Goal: Information Seeking & Learning: Learn about a topic

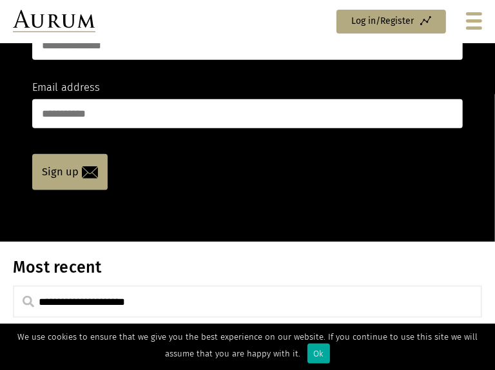
scroll to position [399, 0]
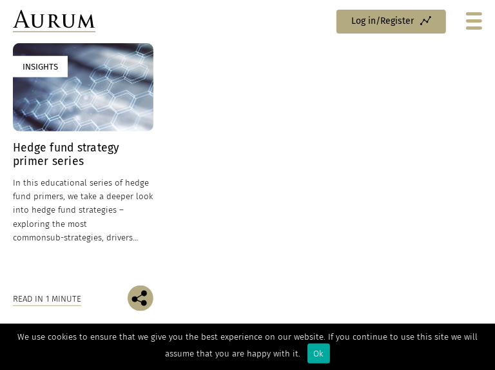
scroll to position [742, 0]
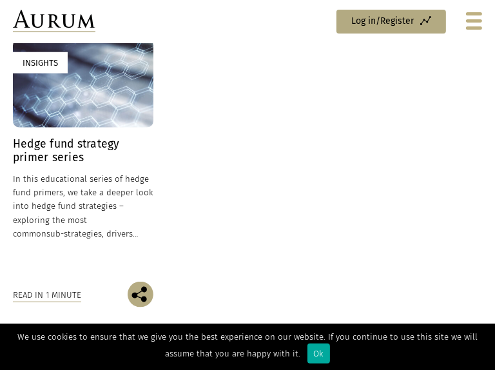
scroll to position [745, 0]
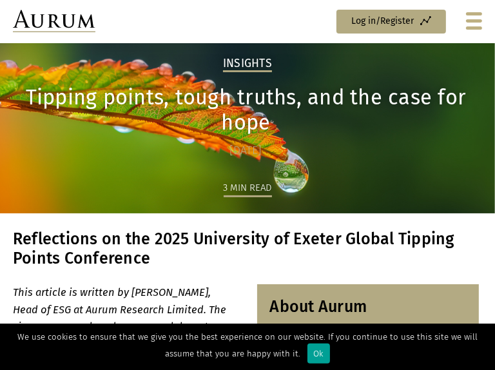
click at [308, 349] on div "Ok" at bounding box center [319, 354] width 23 height 20
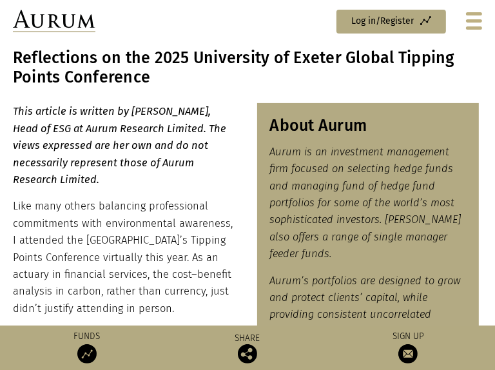
scroll to position [193, 0]
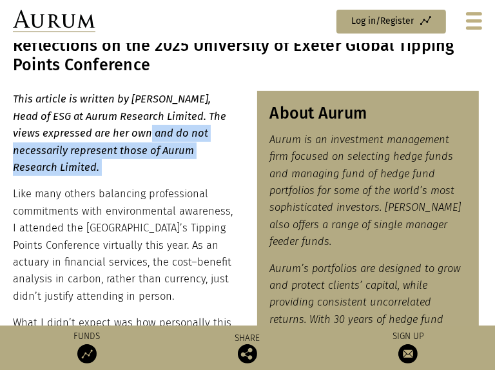
drag, startPoint x: 110, startPoint y: 182, endPoint x: 135, endPoint y: 232, distance: 56.5
click at [136, 232] on div "This article is written by [PERSON_NAME], Head of ESG at Aurum Research Limited…" at bounding box center [124, 337] width 222 height 492
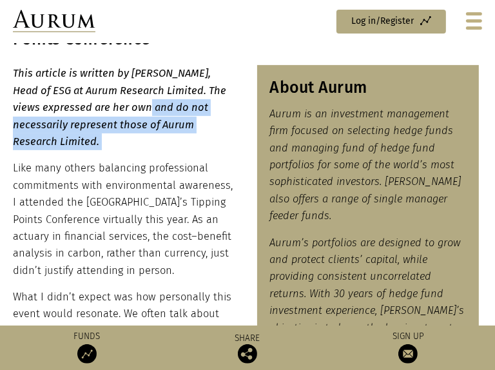
click at [135, 232] on p "Like many others balancing professional commitments with environmental awarenes…" at bounding box center [124, 219] width 222 height 119
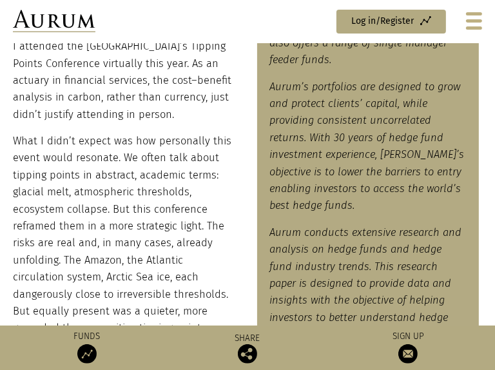
scroll to position [376, 0]
drag, startPoint x: 144, startPoint y: 132, endPoint x: 164, endPoint y: 173, distance: 45.6
click at [164, 123] on p "Like many others balancing professional commitments with environmental awarenes…" at bounding box center [124, 62] width 222 height 119
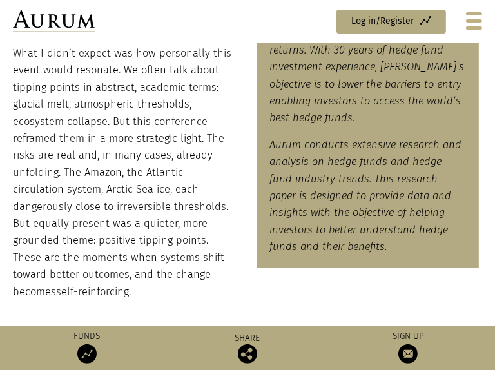
scroll to position [469, 0]
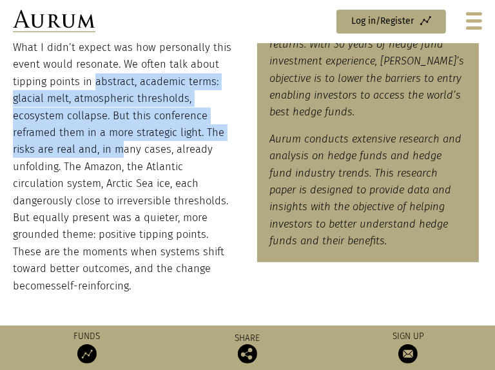
drag, startPoint x: 97, startPoint y: 133, endPoint x: 117, endPoint y: 209, distance: 78.8
click at [118, 210] on p "What I didn’t expect was how personally this event would resonate. We often tal…" at bounding box center [124, 166] width 222 height 255
click at [117, 209] on p "What I didn’t expect was how personally this event would resonate. We often tal…" at bounding box center [124, 166] width 222 height 255
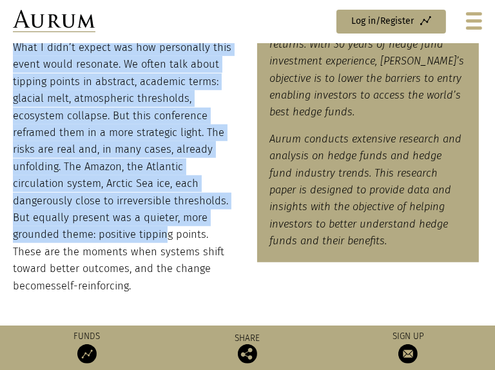
drag, startPoint x: 8, startPoint y: 153, endPoint x: 40, endPoint y: 284, distance: 134.7
click at [40, 284] on div "This article is written by [PERSON_NAME], Head of ESG at Aurum Research Limited…" at bounding box center [247, 62] width 495 height 492
click at [40, 284] on p "What I didn’t expect was how personally this event would resonate. We often tal…" at bounding box center [124, 166] width 222 height 255
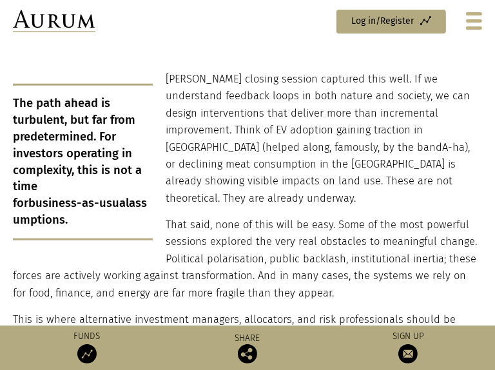
scroll to position [723, 0]
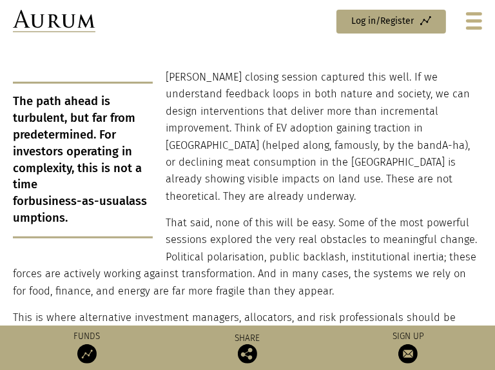
drag, startPoint x: 15, startPoint y: 175, endPoint x: 104, endPoint y: 271, distance: 131.0
click at [104, 239] on p "The path ahead is turbulent, but far from predetermined. For investors operatin…" at bounding box center [83, 160] width 140 height 157
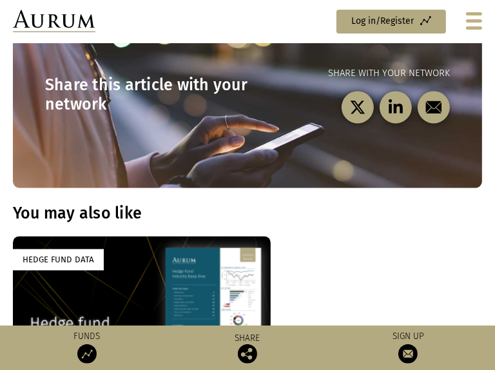
scroll to position [1250, 0]
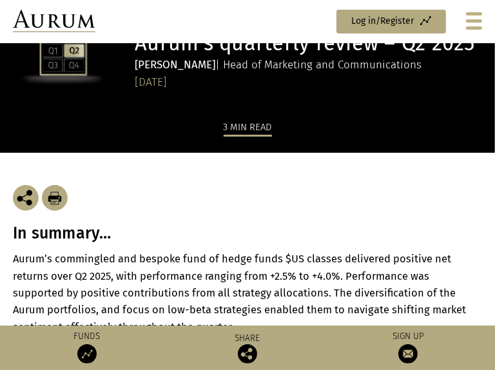
scroll to position [92, 0]
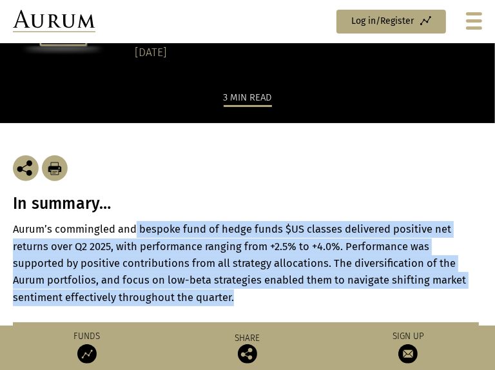
drag, startPoint x: 133, startPoint y: 277, endPoint x: 261, endPoint y: 347, distance: 144.9
click at [262, 306] on p "Aurum’s commingled and bespoke fund of hedge funds $US classes delivered positi…" at bounding box center [247, 263] width 469 height 85
click at [261, 306] on p "Aurum’s commingled and bespoke fund of hedge funds $US classes delivered positi…" at bounding box center [247, 263] width 469 height 85
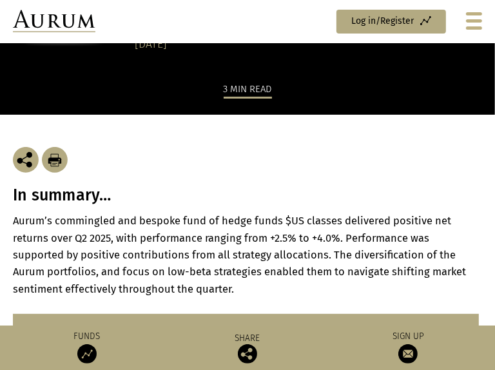
scroll to position [101, 0]
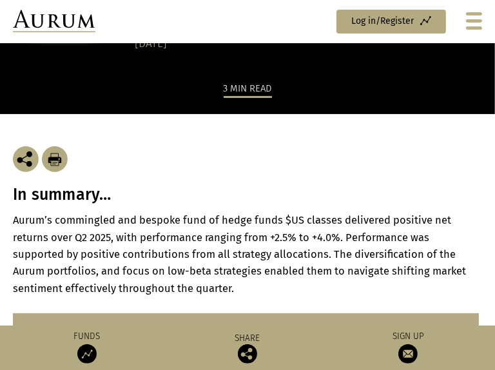
click at [261, 297] on p "Aurum’s commingled and bespoke fund of hedge funds $US classes delivered positi…" at bounding box center [247, 254] width 469 height 85
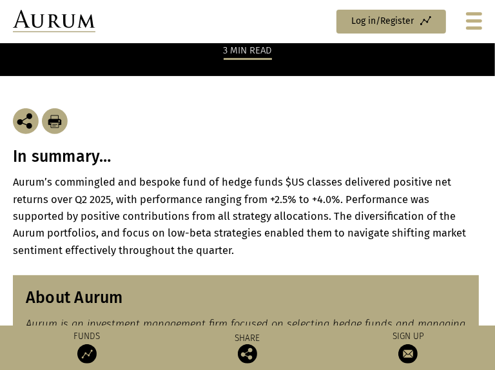
scroll to position [141, 0]
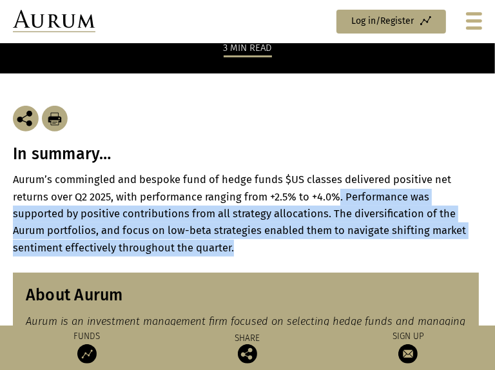
drag, startPoint x: 339, startPoint y: 256, endPoint x: 338, endPoint y: 298, distance: 41.9
click at [339, 257] on p "Aurum’s commingled and bespoke fund of hedge funds $US classes delivered positi…" at bounding box center [247, 214] width 469 height 85
click at [338, 257] on p "Aurum’s commingled and bespoke fund of hedge funds $US classes delivered positi…" at bounding box center [247, 214] width 469 height 85
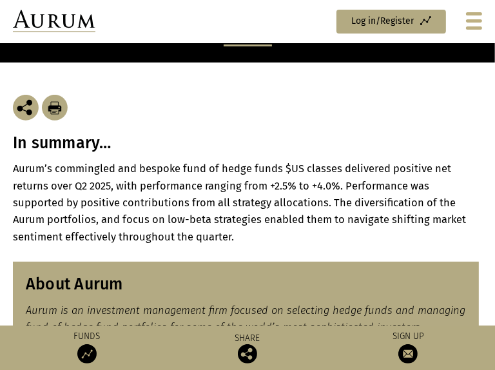
scroll to position [151, 0]
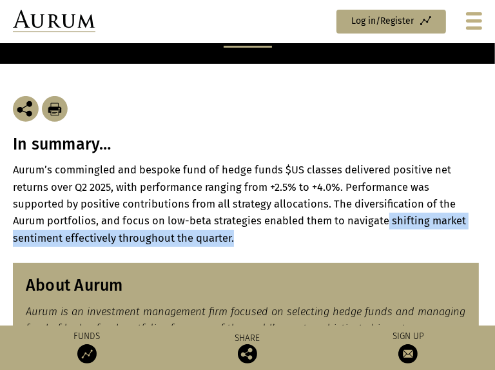
drag, startPoint x: 349, startPoint y: 278, endPoint x: 349, endPoint y: 294, distance: 16.1
click at [349, 247] on p "Aurum’s commingled and bespoke fund of hedge funds $US classes delivered positi…" at bounding box center [247, 204] width 469 height 85
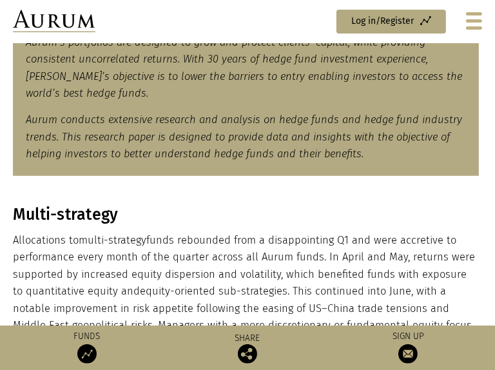
scroll to position [480, 0]
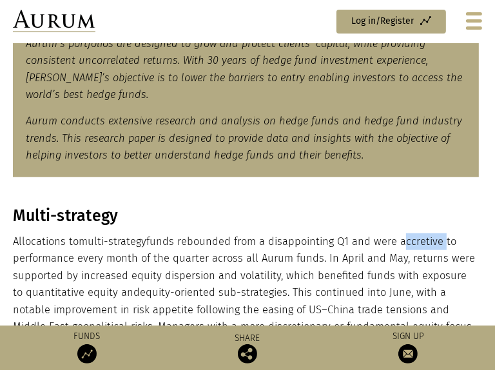
drag, startPoint x: 398, startPoint y: 282, endPoint x: 436, endPoint y: 287, distance: 38.3
click at [437, 287] on p "Allocations to multi-strategy funds rebounded from a disappointing Q1 and were …" at bounding box center [246, 301] width 466 height 136
drag, startPoint x: 440, startPoint y: 279, endPoint x: 399, endPoint y: 277, distance: 40.7
click at [399, 277] on p "Allocations to multi-strategy funds rebounded from a disappointing Q1 and were …" at bounding box center [246, 301] width 466 height 136
click at [443, 319] on p "Allocations to multi-strategy funds rebounded from a disappointing Q1 and were …" at bounding box center [246, 301] width 466 height 136
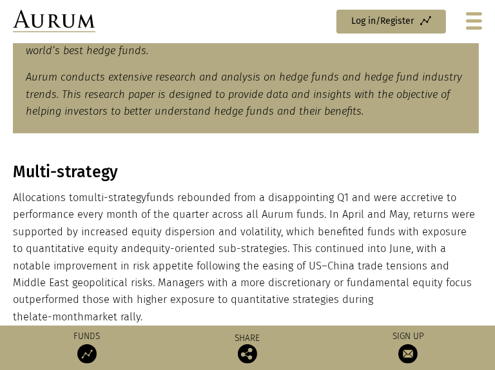
scroll to position [524, 0]
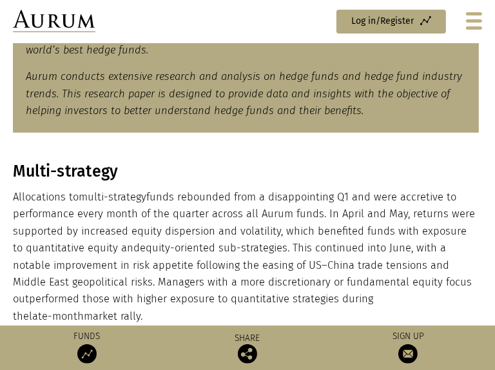
drag, startPoint x: 400, startPoint y: 253, endPoint x: 444, endPoint y: 340, distance: 98.0
click at [444, 325] on p "Allocations to multi-strategy funds rebounded from a disappointing Q1 and were …" at bounding box center [246, 257] width 466 height 136
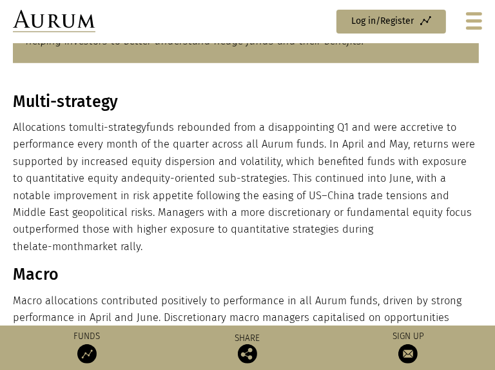
scroll to position [593, 0]
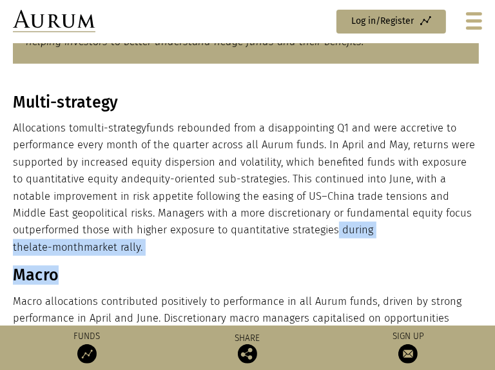
drag, startPoint x: 262, startPoint y: 271, endPoint x: 262, endPoint y: 297, distance: 26.4
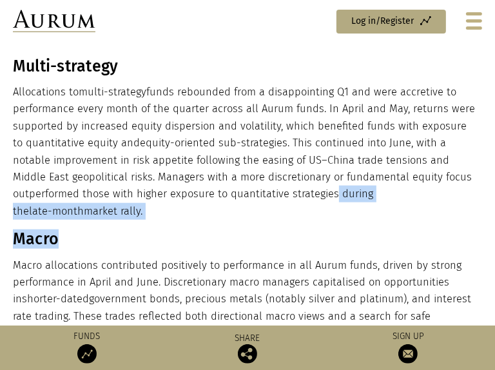
scroll to position [698, 0]
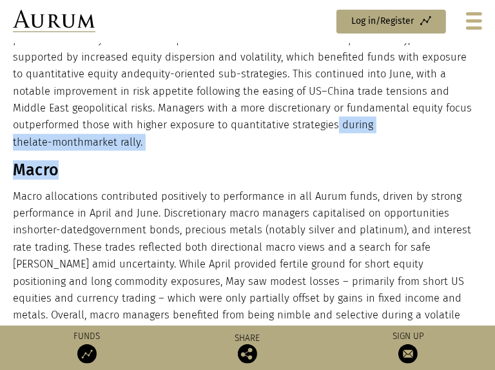
click at [359, 180] on h3 "Macro" at bounding box center [246, 170] width 466 height 19
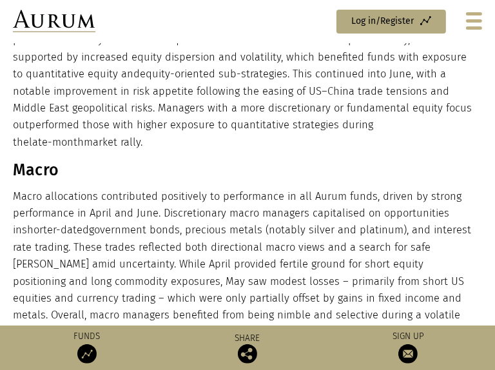
scroll to position [694, 0]
